Goal: Task Accomplishment & Management: Manage account settings

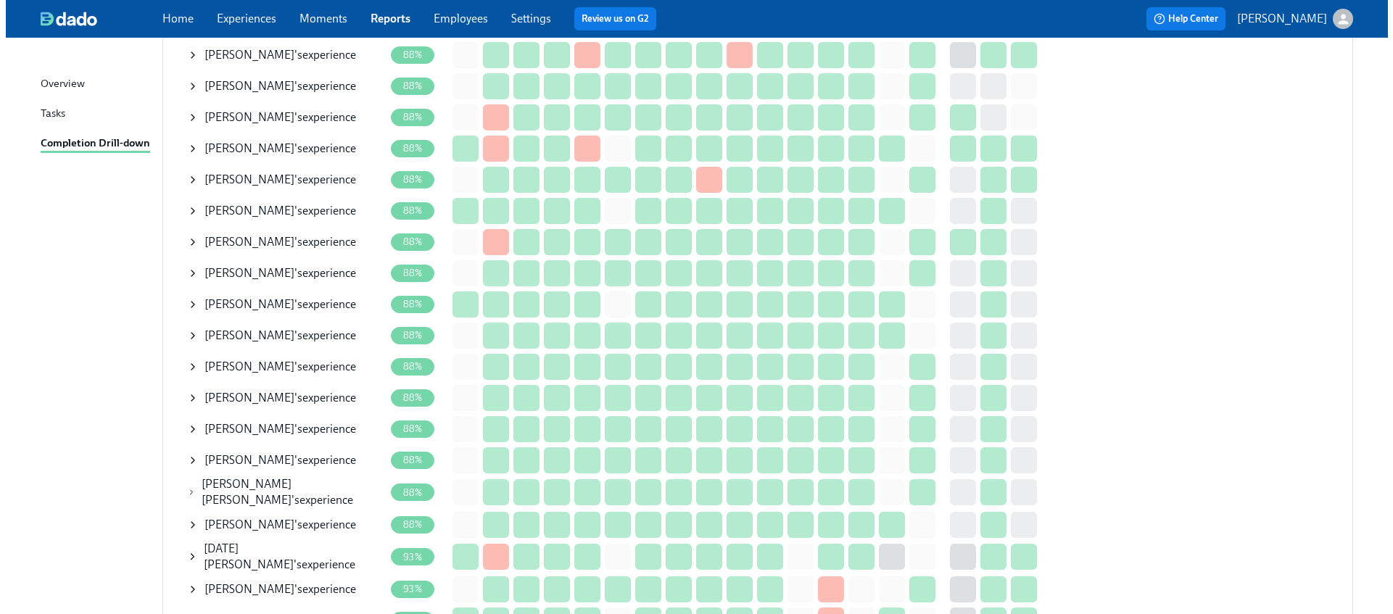
scroll to position [1031, 0]
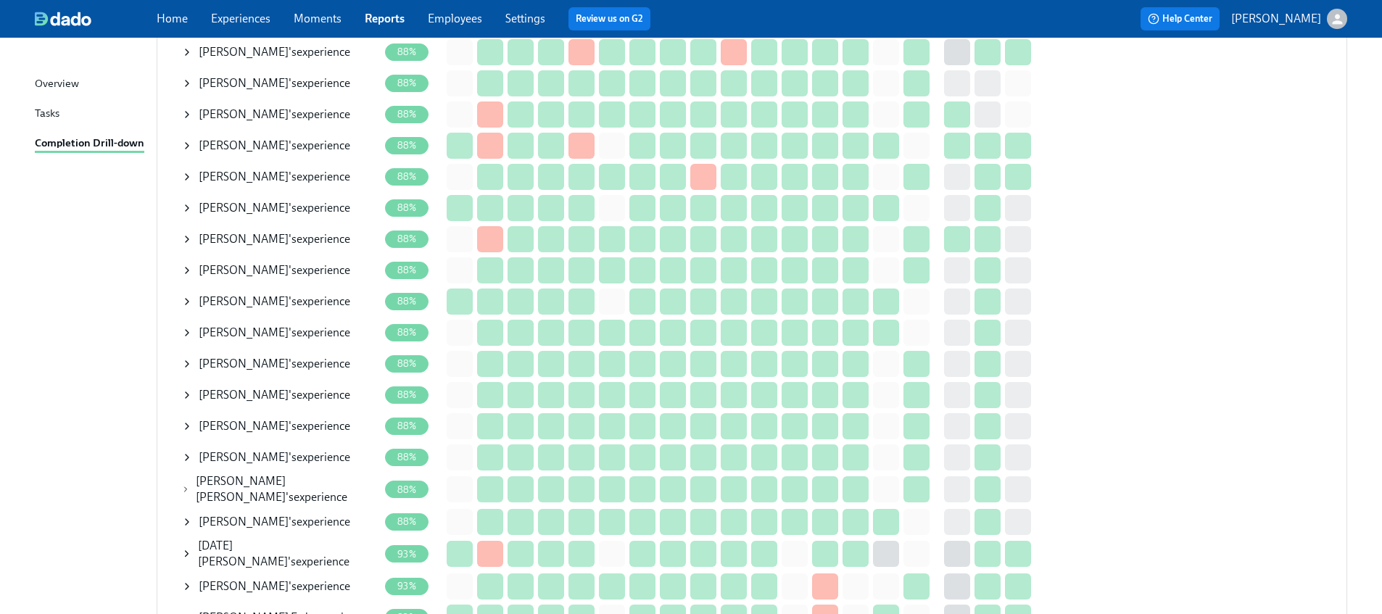
click at [186, 234] on icon at bounding box center [187, 240] width 12 height 12
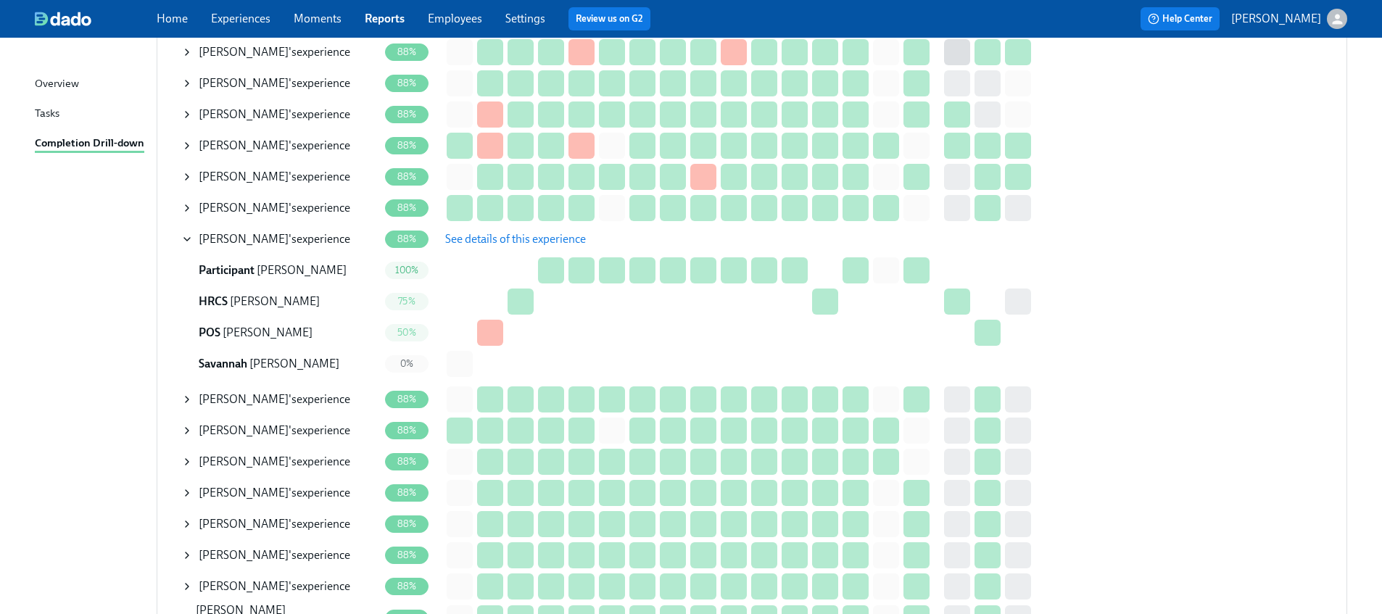
click at [477, 236] on span "See details of this experience" at bounding box center [515, 239] width 141 height 15
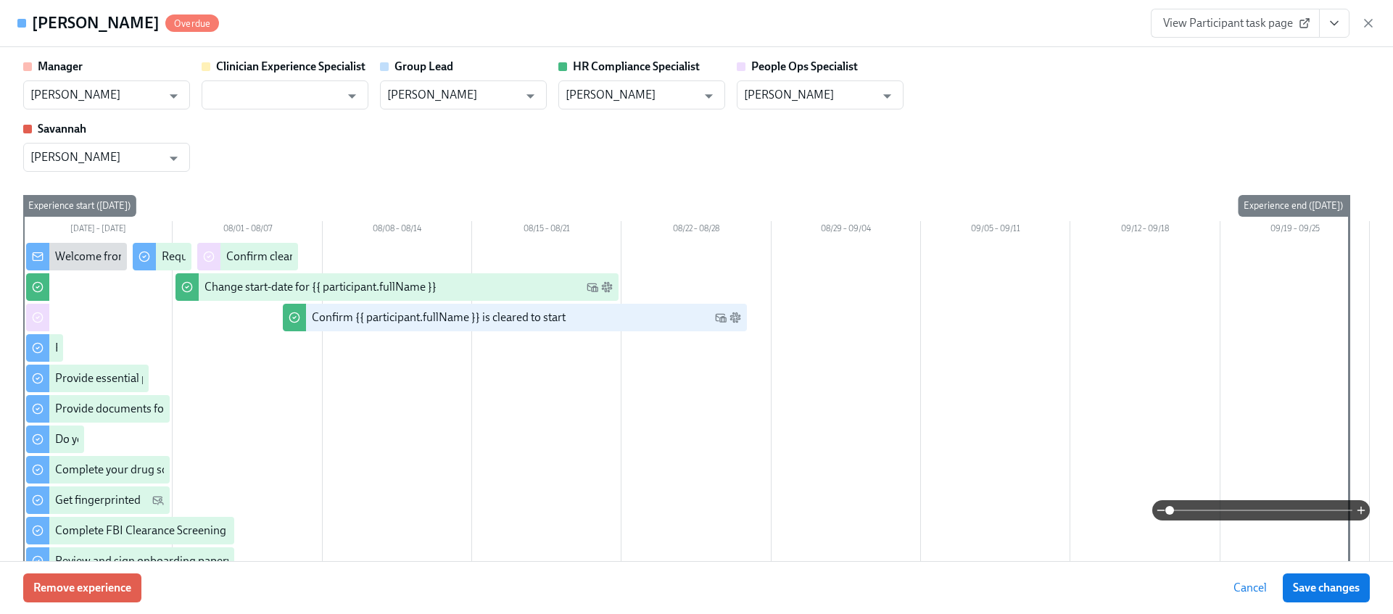
click at [1337, 30] on icon "View task page" at bounding box center [1334, 23] width 15 height 15
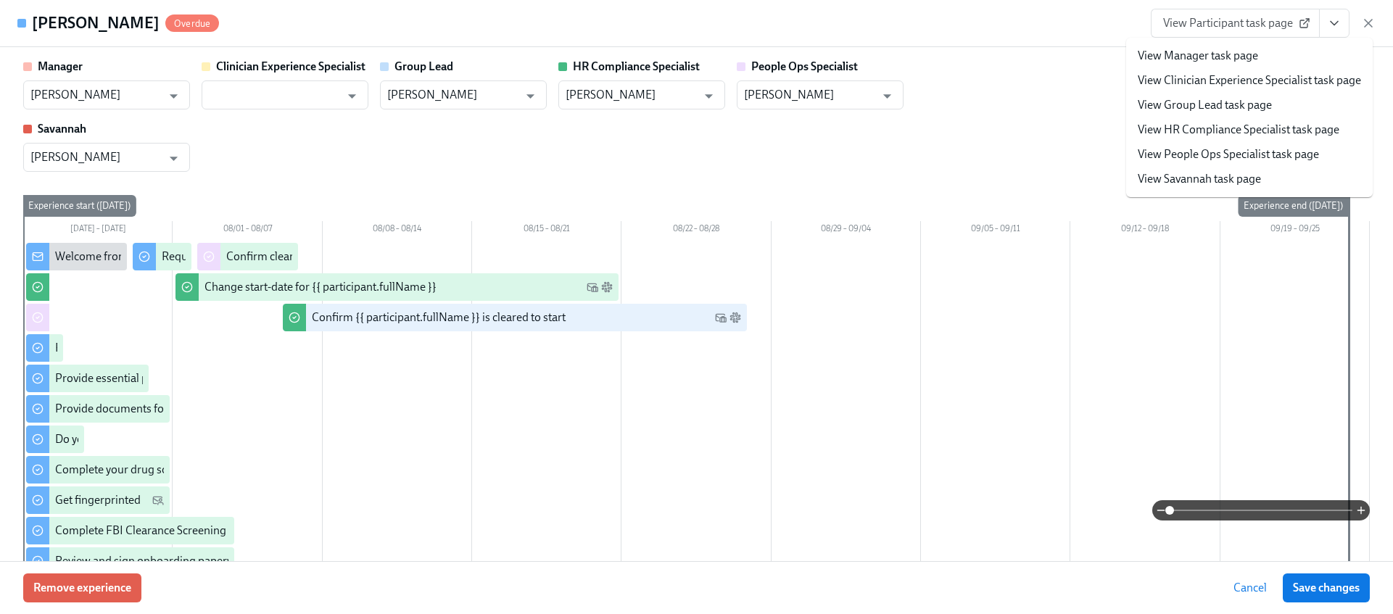
click at [1222, 131] on link "View HR Compliance Specialist task page" at bounding box center [1239, 130] width 202 height 16
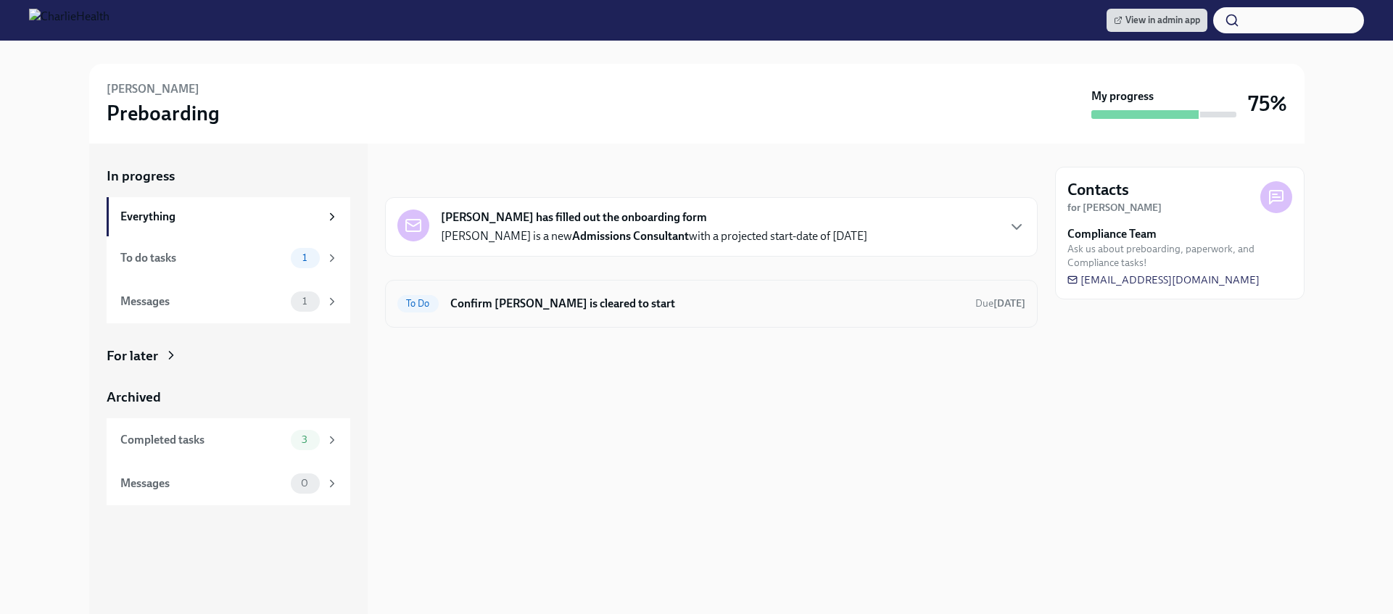
click at [563, 302] on h6 "Confirm [PERSON_NAME] is cleared to start" at bounding box center [706, 304] width 513 height 16
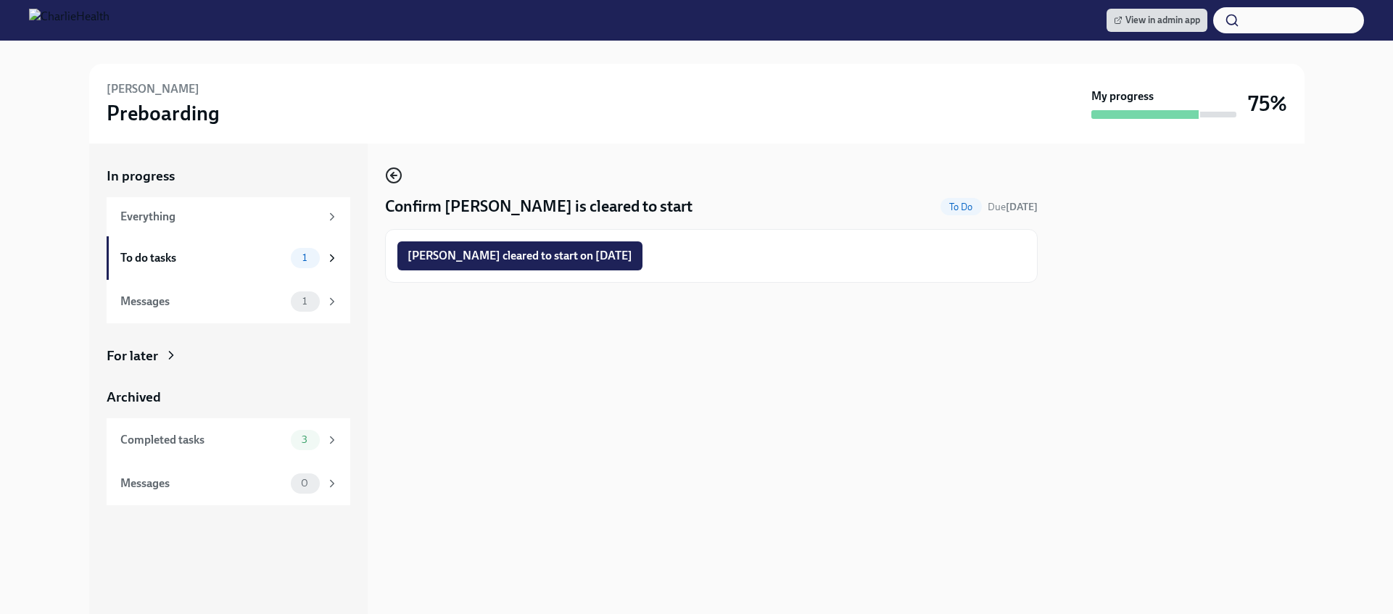
click at [392, 170] on icon "button" at bounding box center [393, 175] width 17 height 17
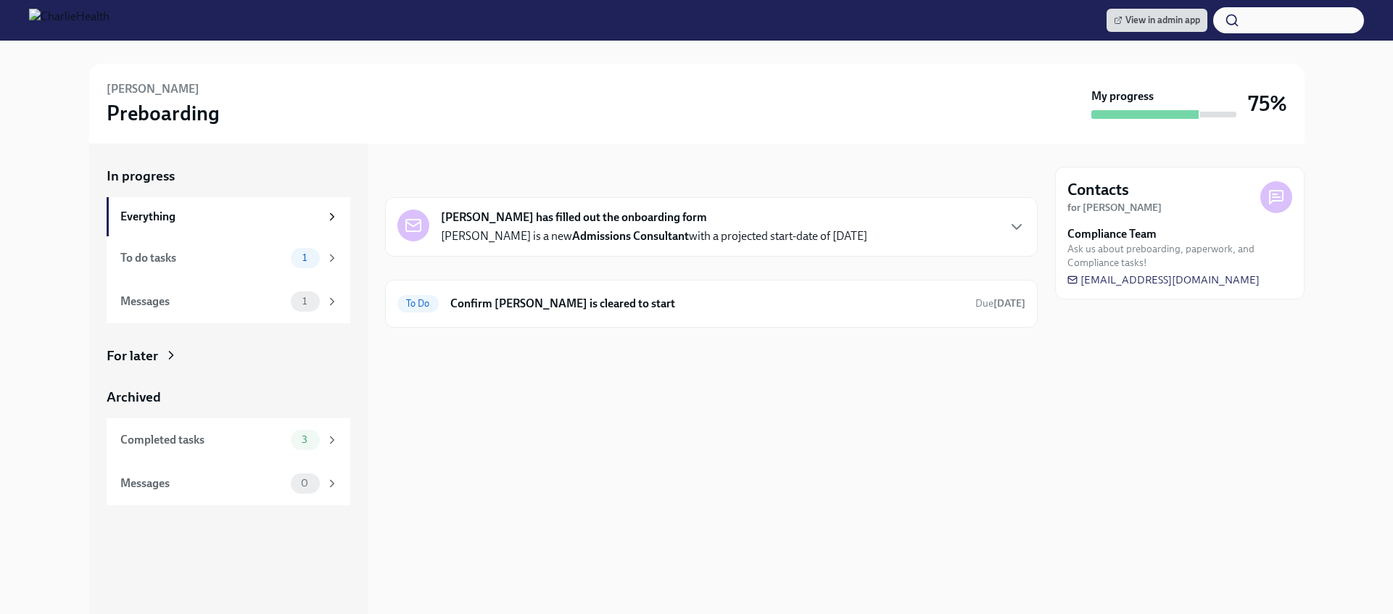
click at [172, 350] on icon at bounding box center [171, 355] width 15 height 15
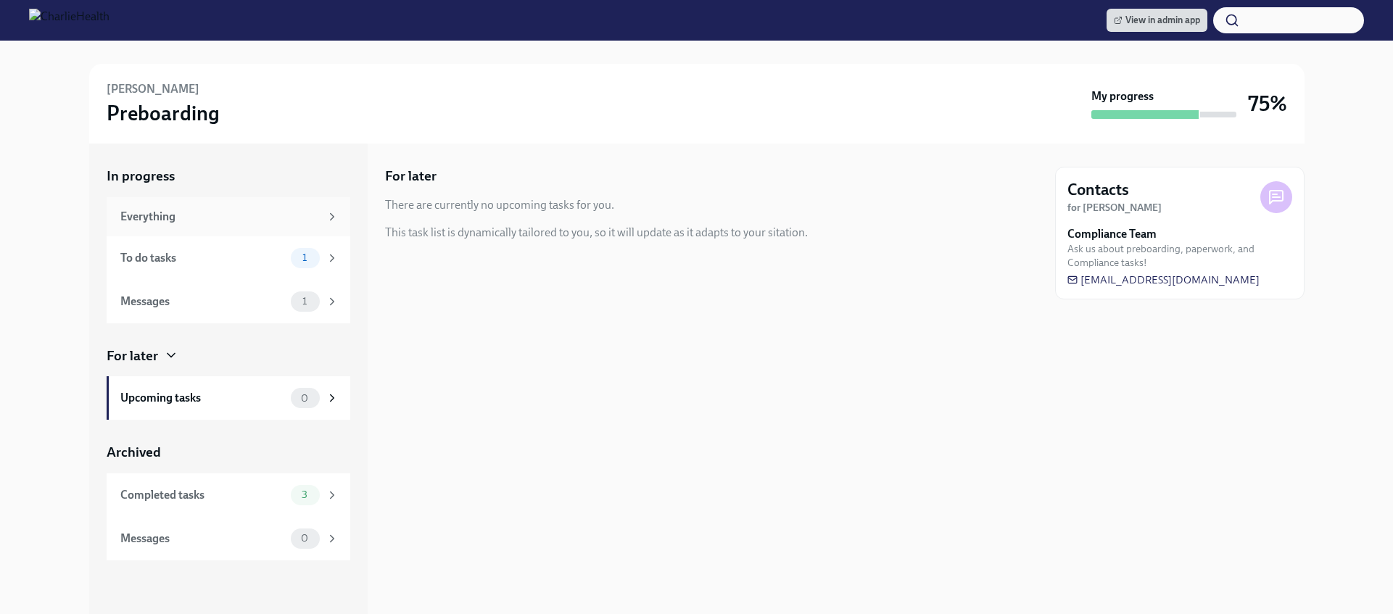
click at [234, 204] on div "Everything" at bounding box center [229, 216] width 244 height 39
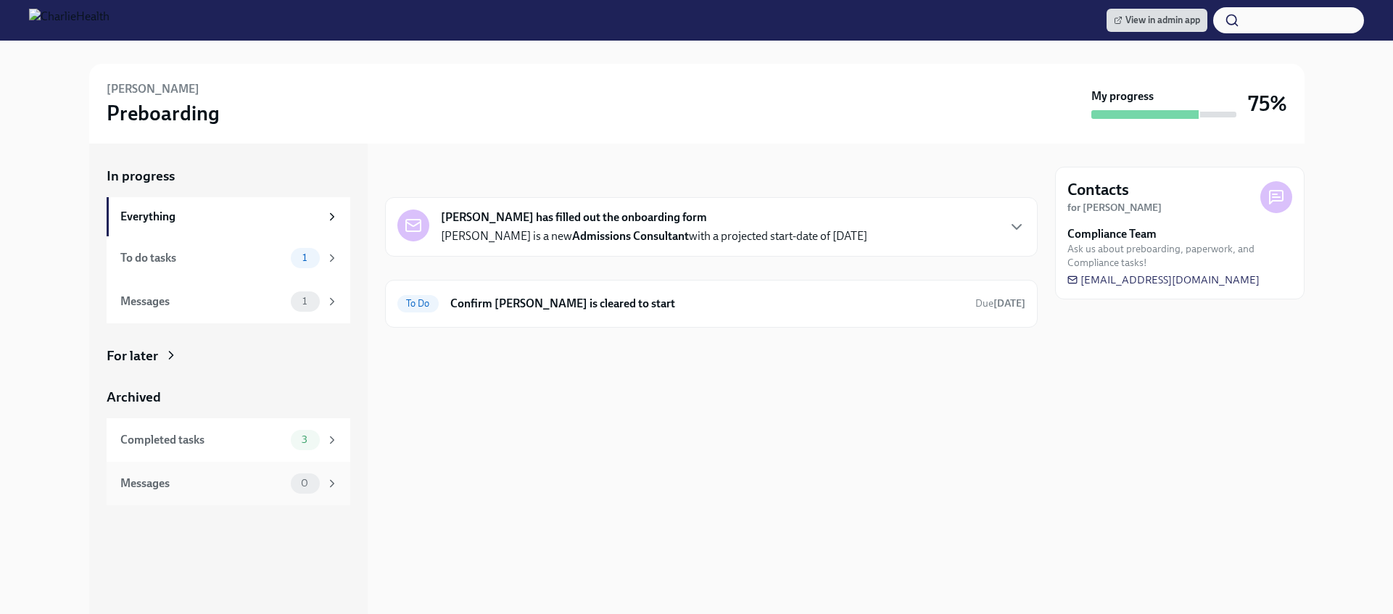
click at [255, 482] on div "Messages" at bounding box center [202, 484] width 165 height 16
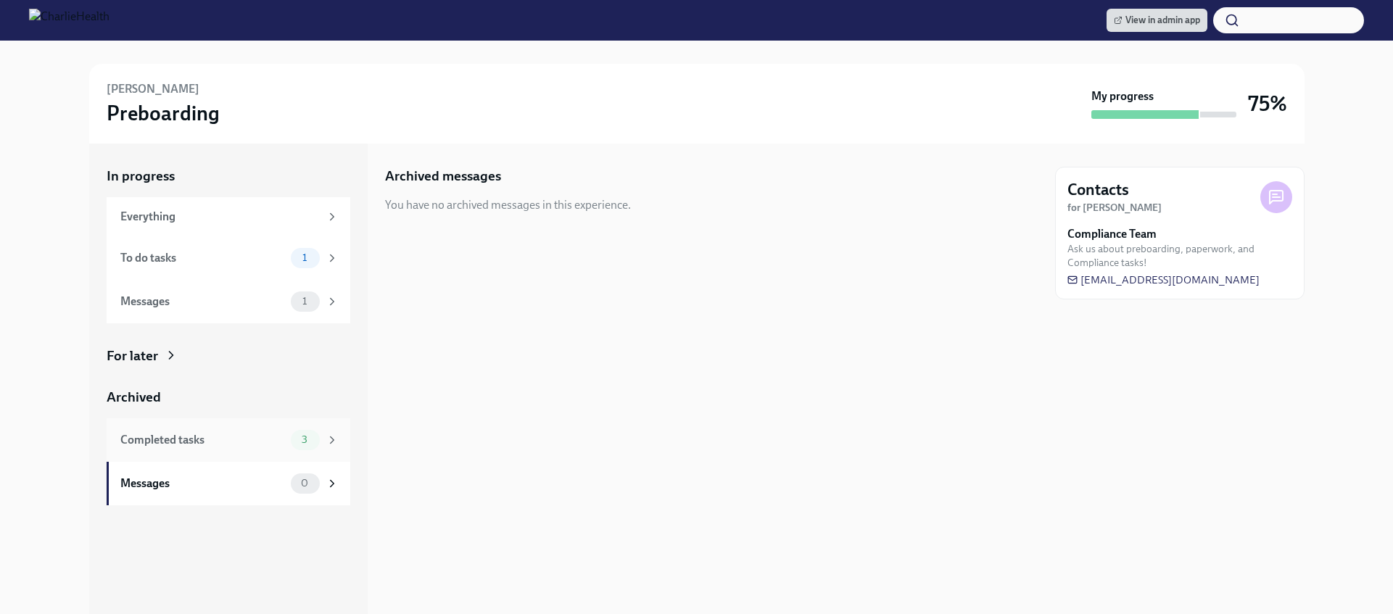
click at [258, 441] on div "Completed tasks" at bounding box center [202, 440] width 165 height 16
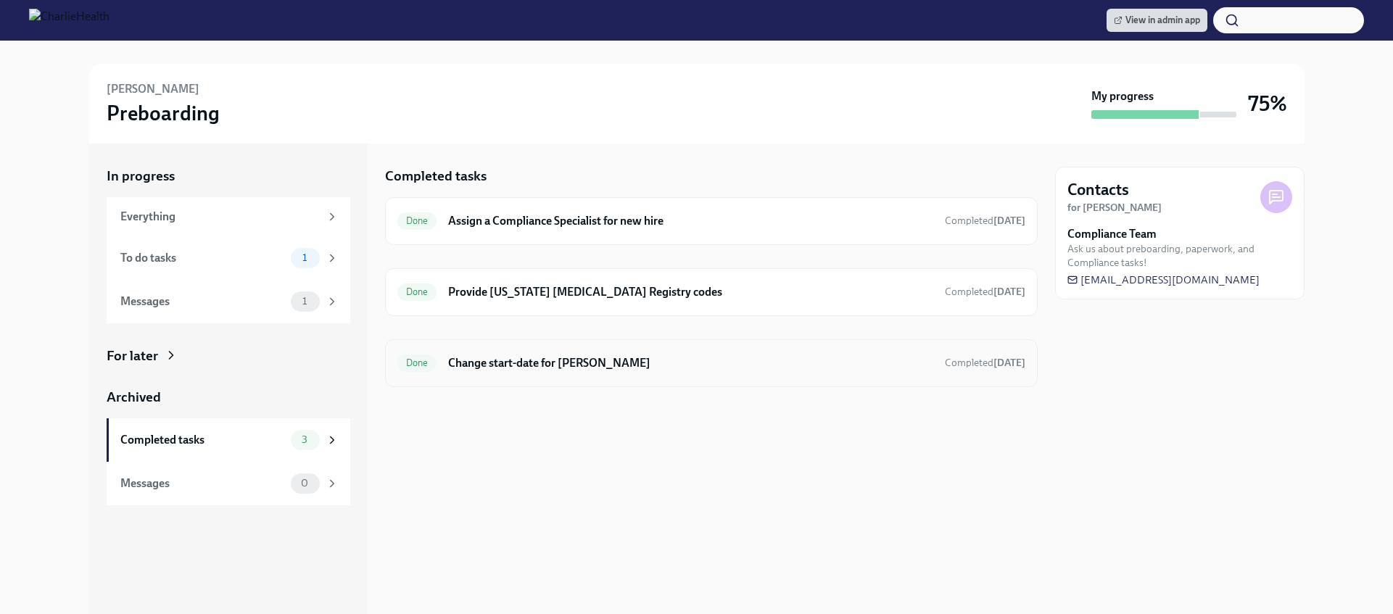
click at [560, 358] on h6 "Change start-date for [PERSON_NAME]" at bounding box center [690, 363] width 484 height 16
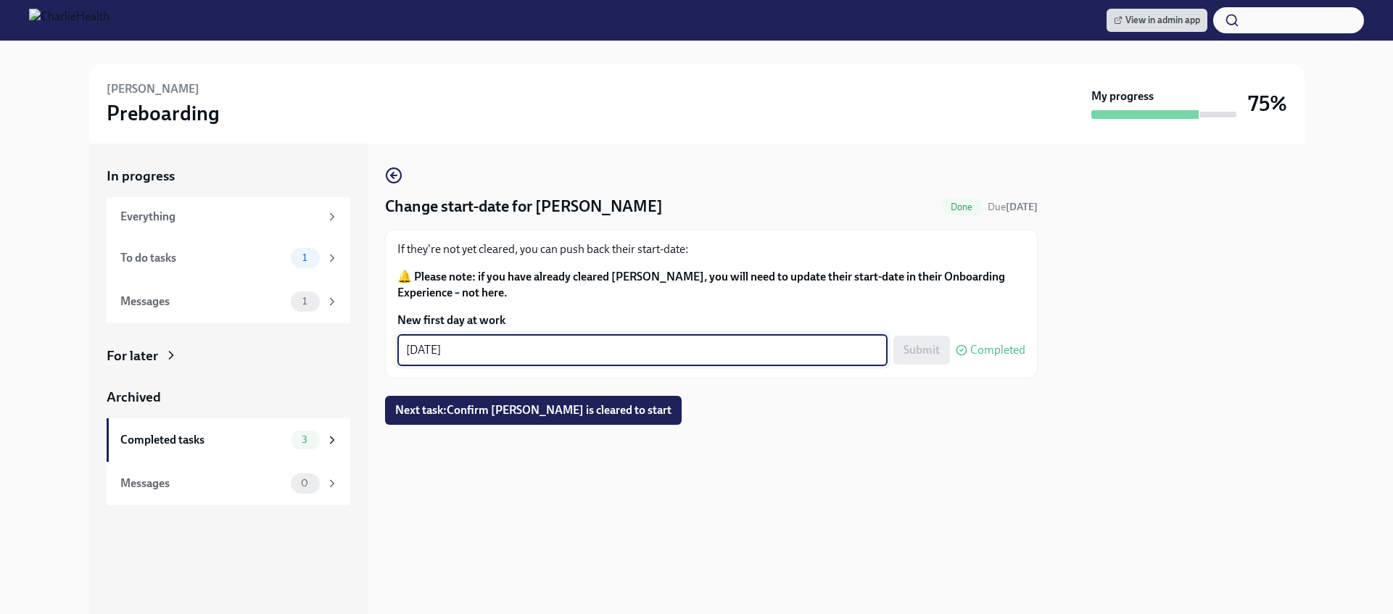
click at [436, 347] on textarea "08/11/2025" at bounding box center [642, 350] width 473 height 17
type textarea "08/18/2025"
click at [927, 350] on span "Submit" at bounding box center [922, 350] width 36 height 15
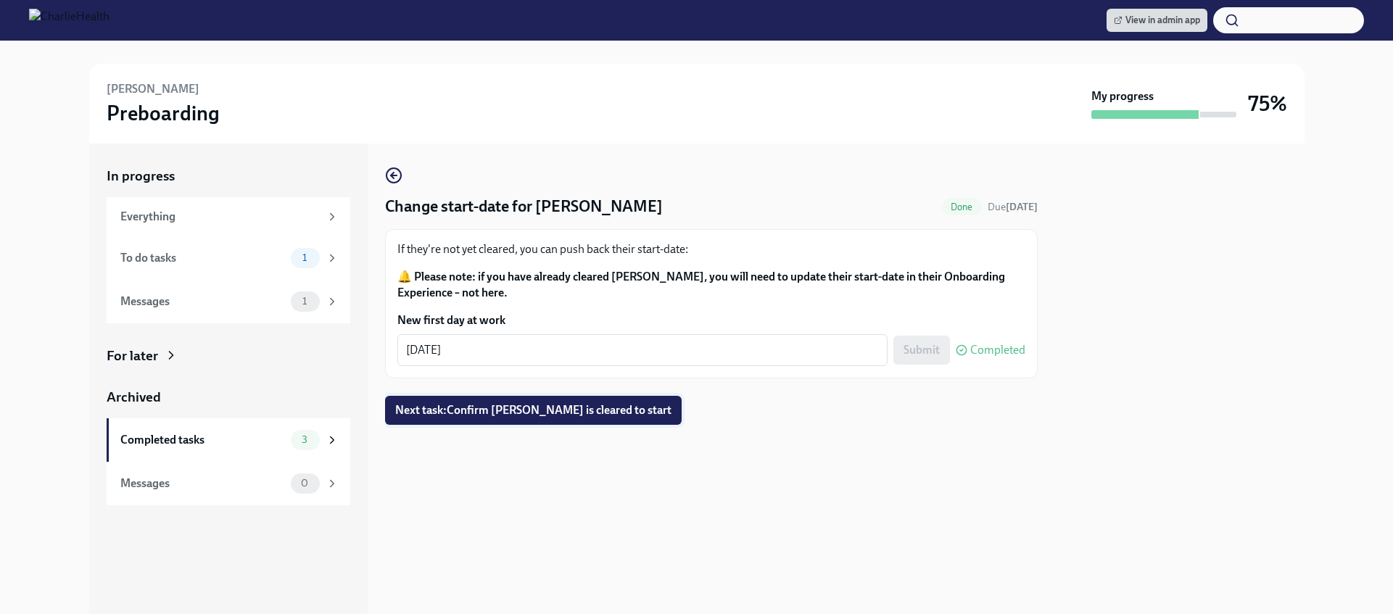
click at [600, 416] on span "Next task : Confirm Angela Hooten is cleared to start" at bounding box center [533, 410] width 276 height 15
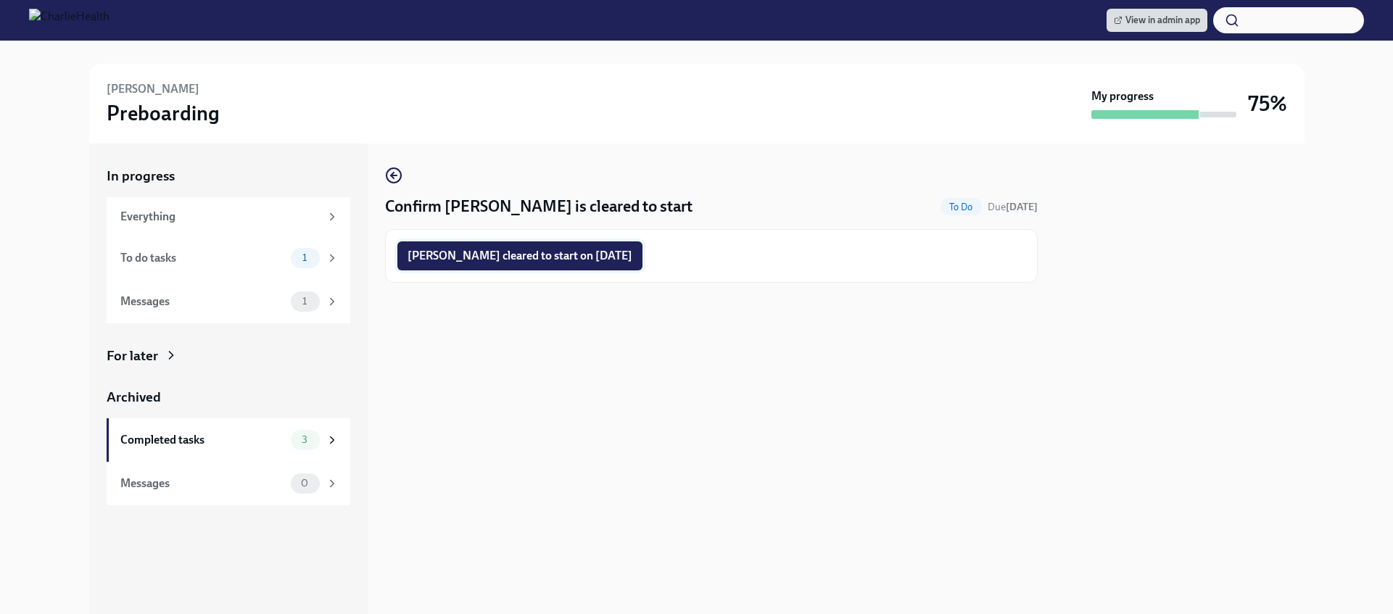
click at [546, 265] on button "Angela Hooten cleared to start on 08/18/2025" at bounding box center [519, 256] width 245 height 29
